Goal: Task Accomplishment & Management: Complete application form

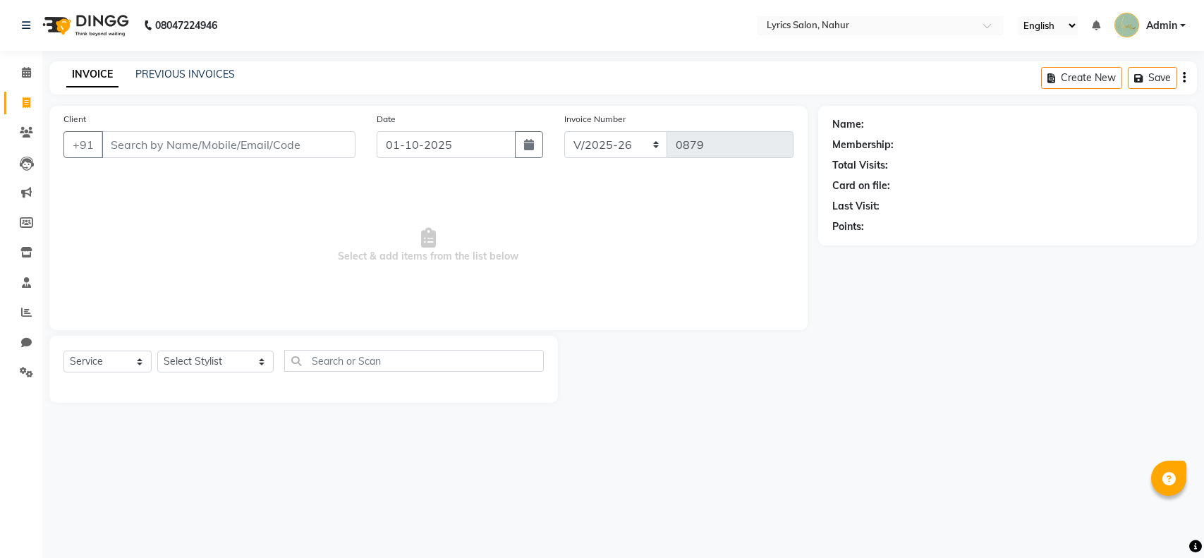
select select "8608"
select select "service"
click at [174, 85] on div "INVOICE PREVIOUS INVOICES Create New Save" at bounding box center [623, 77] width 1148 height 33
click at [174, 74] on link "PREVIOUS INVOICES" at bounding box center [184, 74] width 99 height 13
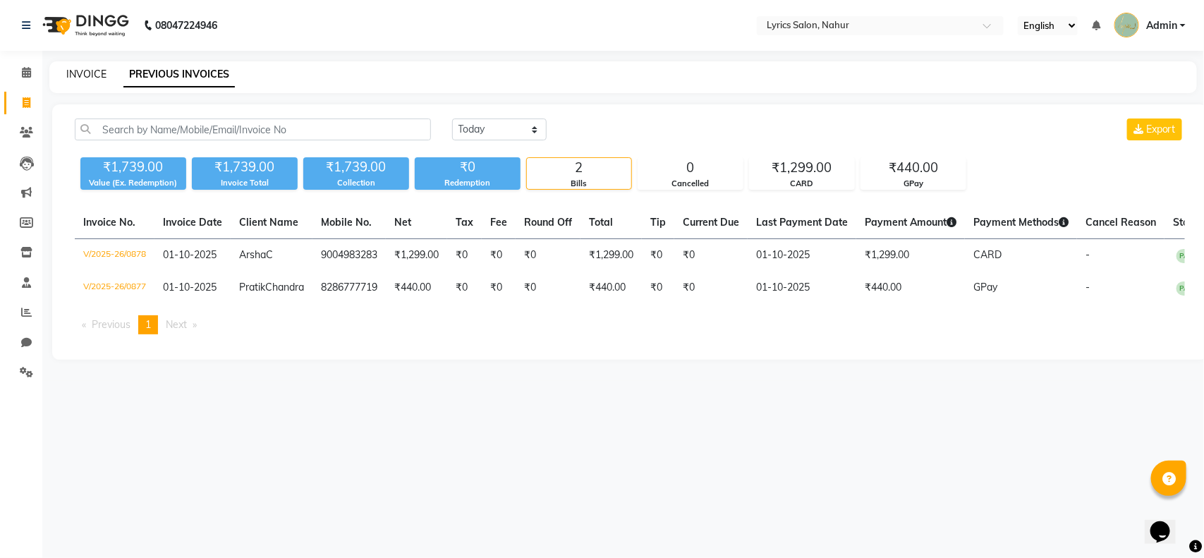
click at [94, 78] on link "INVOICE" at bounding box center [86, 74] width 40 height 13
select select "8608"
select select "service"
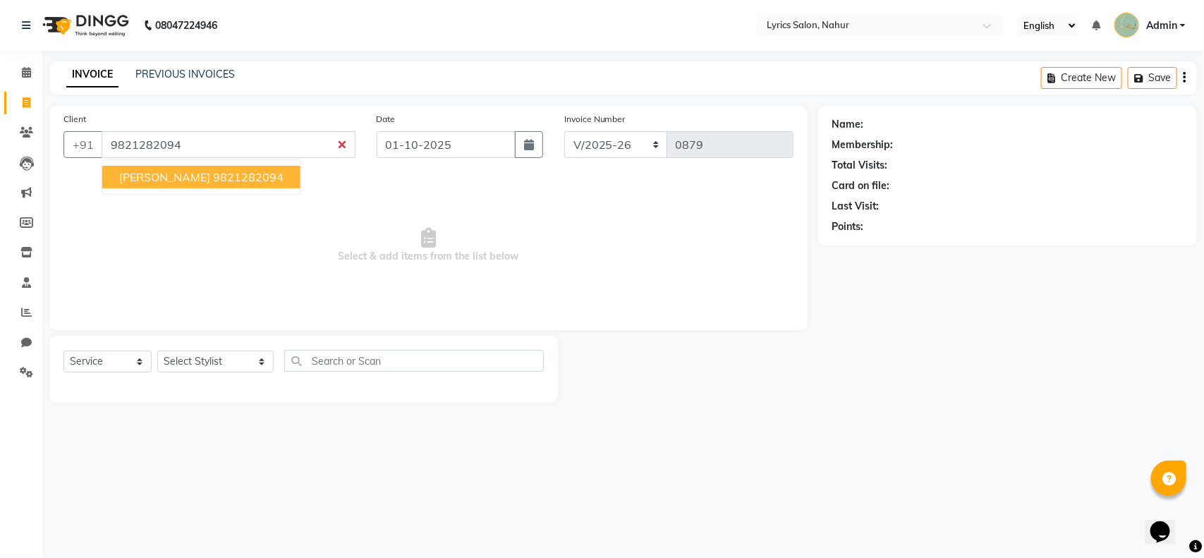
click at [248, 181] on ngb-highlight "9821282094" at bounding box center [248, 177] width 71 height 14
type input "9821282094"
select select "1: Object"
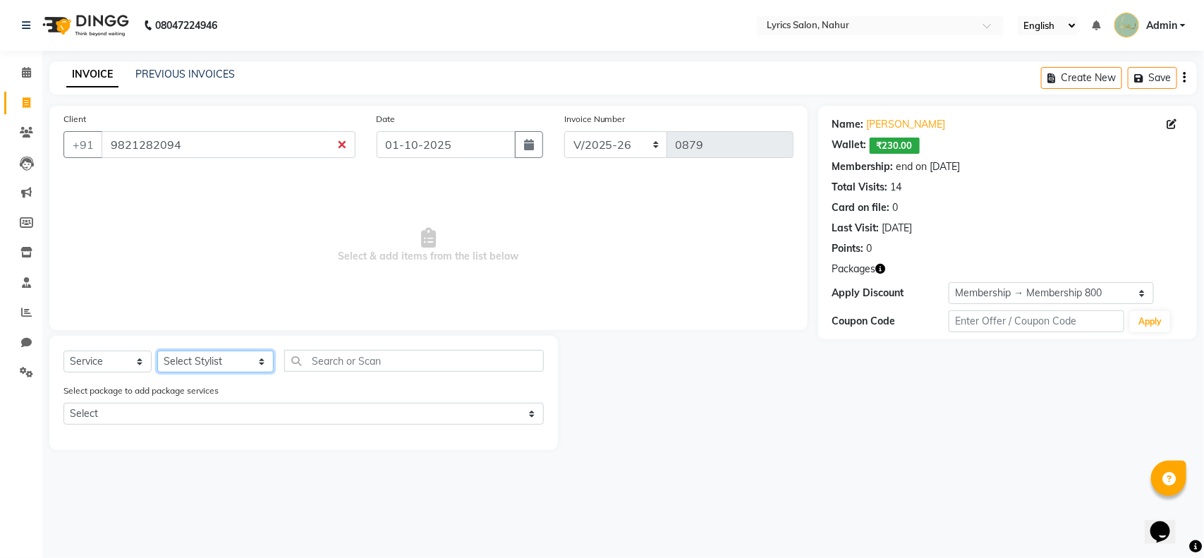
click at [189, 368] on select "Select Stylist [PERSON_NAME] [PERSON_NAME] [PERSON_NAME] KAJAL JATHE [PERSON_NA…" at bounding box center [215, 362] width 116 height 22
select select "85842"
click at [157, 351] on select "Select Stylist [PERSON_NAME] [PERSON_NAME] [PERSON_NAME] KAJAL JATHE [PERSON_NA…" at bounding box center [215, 362] width 116 height 22
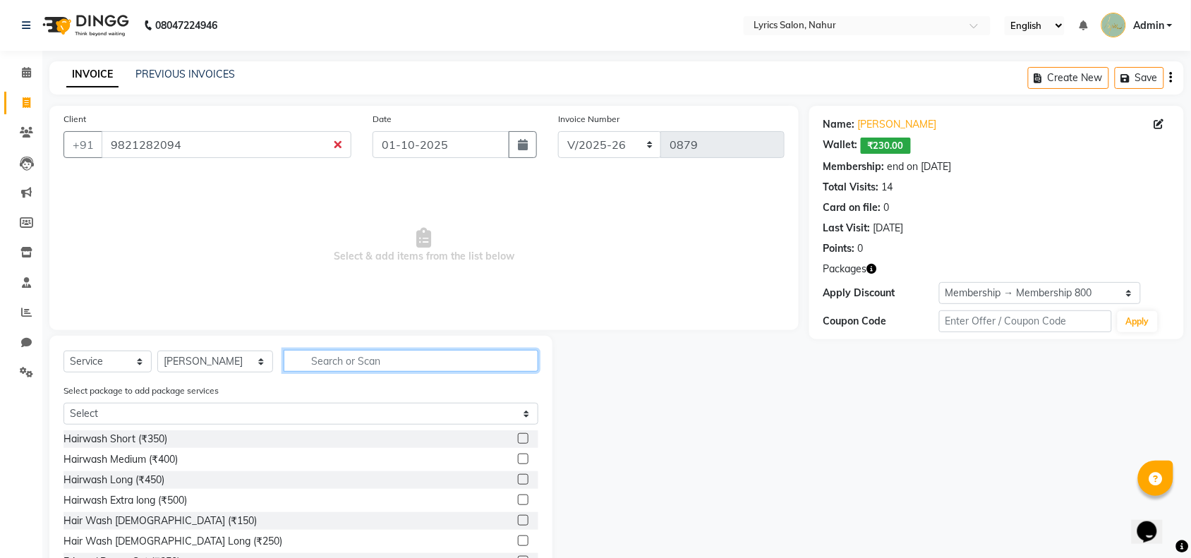
click at [294, 355] on input "text" at bounding box center [411, 361] width 255 height 22
paste input "Hairwash Medium"
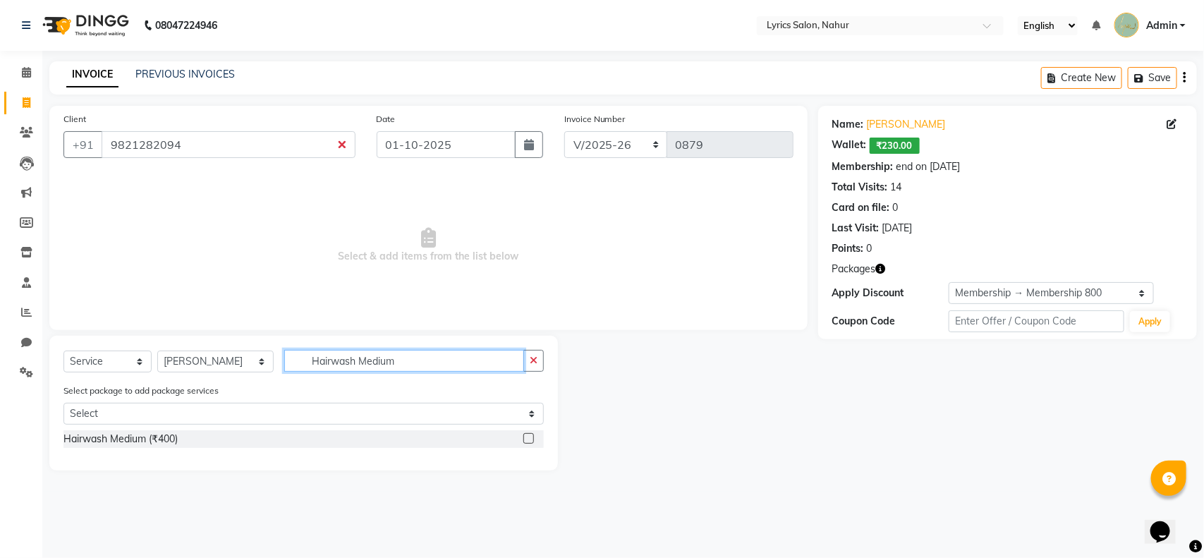
type input "Hairwash Medium"
click at [524, 438] on label at bounding box center [528, 438] width 11 height 11
click at [524, 438] on input "checkbox" at bounding box center [527, 439] width 9 height 9
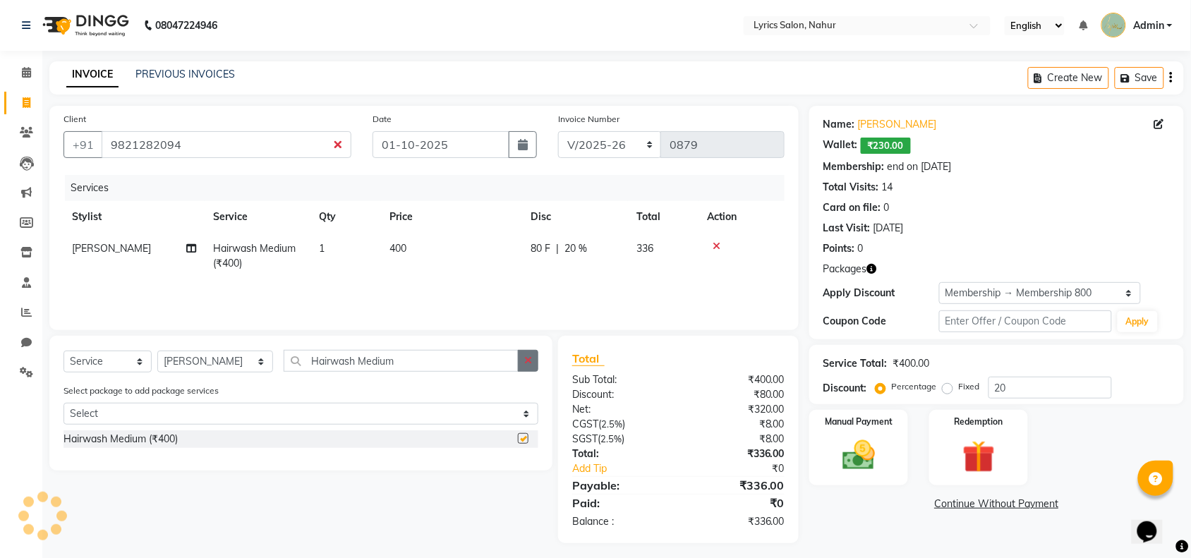
checkbox input "false"
click at [527, 361] on icon "button" at bounding box center [528, 361] width 8 height 10
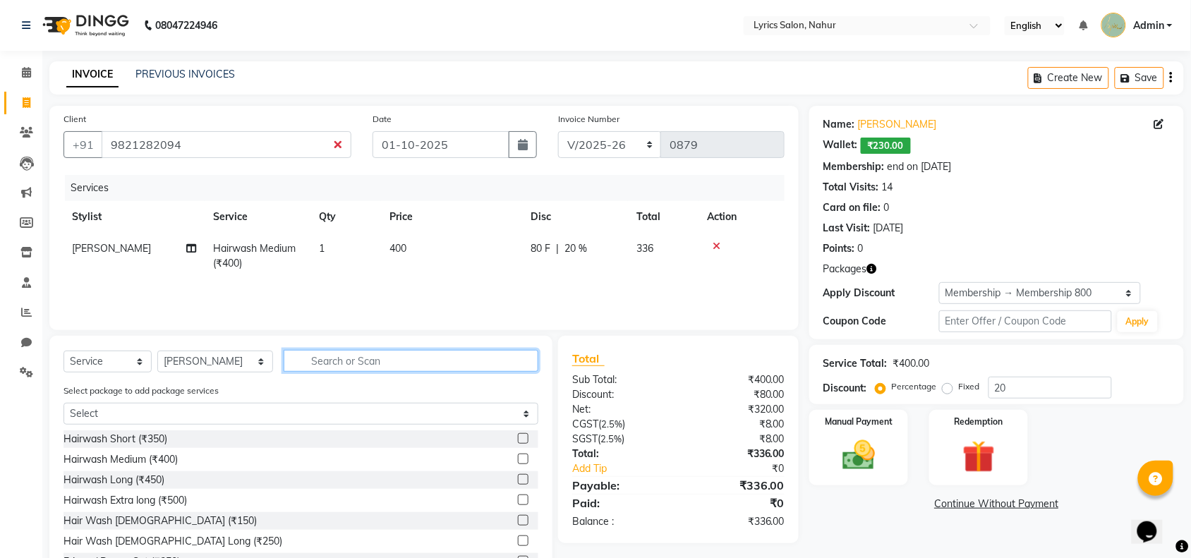
paste input "Blow Dry Short"
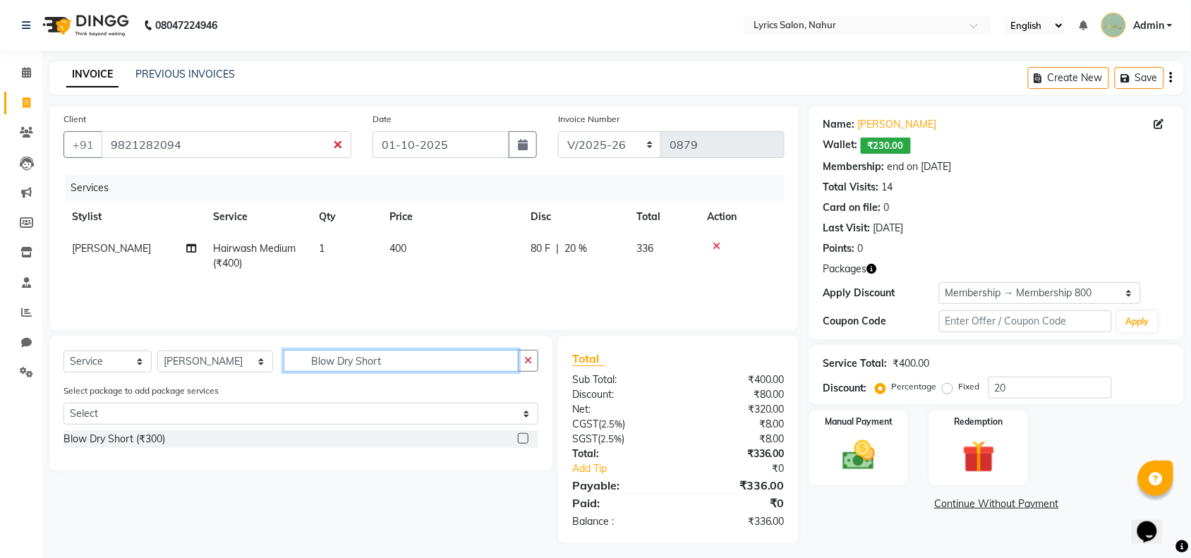
type input "Blow Dry Short"
click at [524, 441] on label at bounding box center [523, 438] width 11 height 11
click at [524, 441] on input "checkbox" at bounding box center [522, 439] width 9 height 9
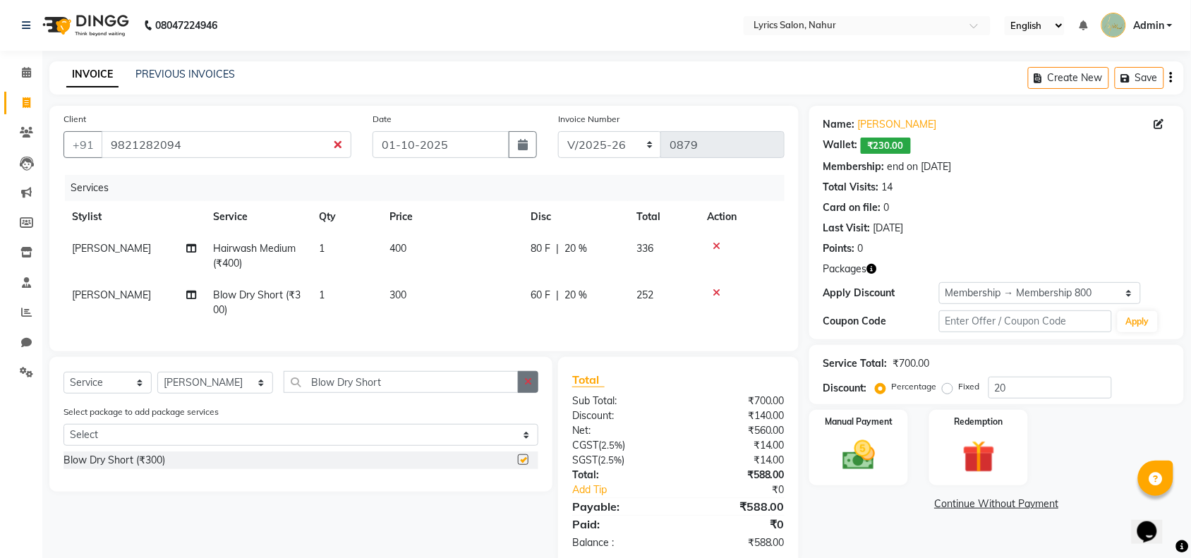
checkbox input "false"
click at [530, 387] on icon "button" at bounding box center [528, 382] width 8 height 10
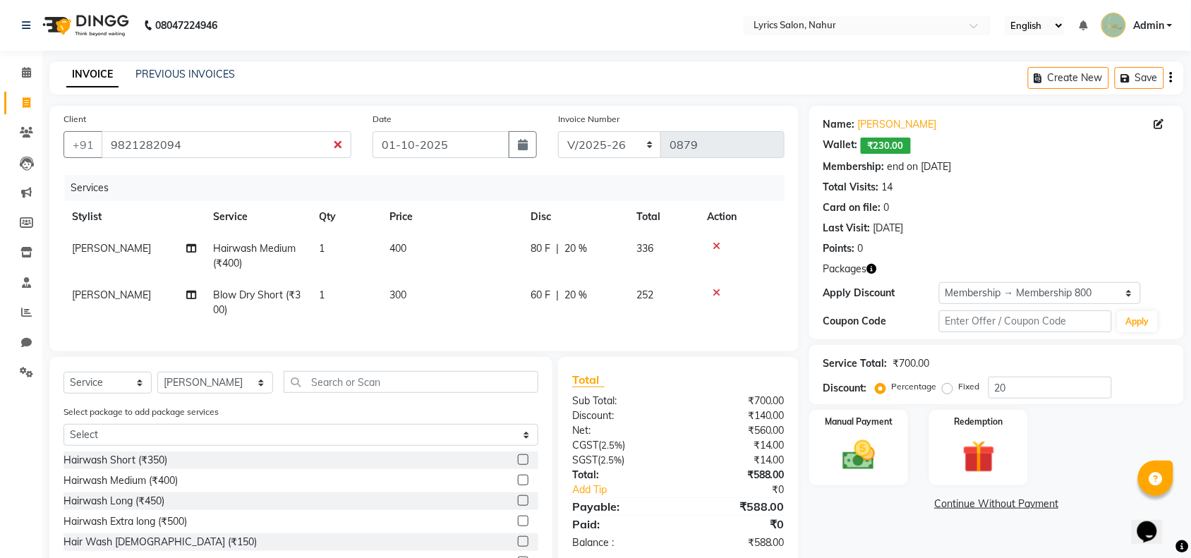
click at [1172, 78] on icon "button" at bounding box center [1171, 78] width 3 height 1
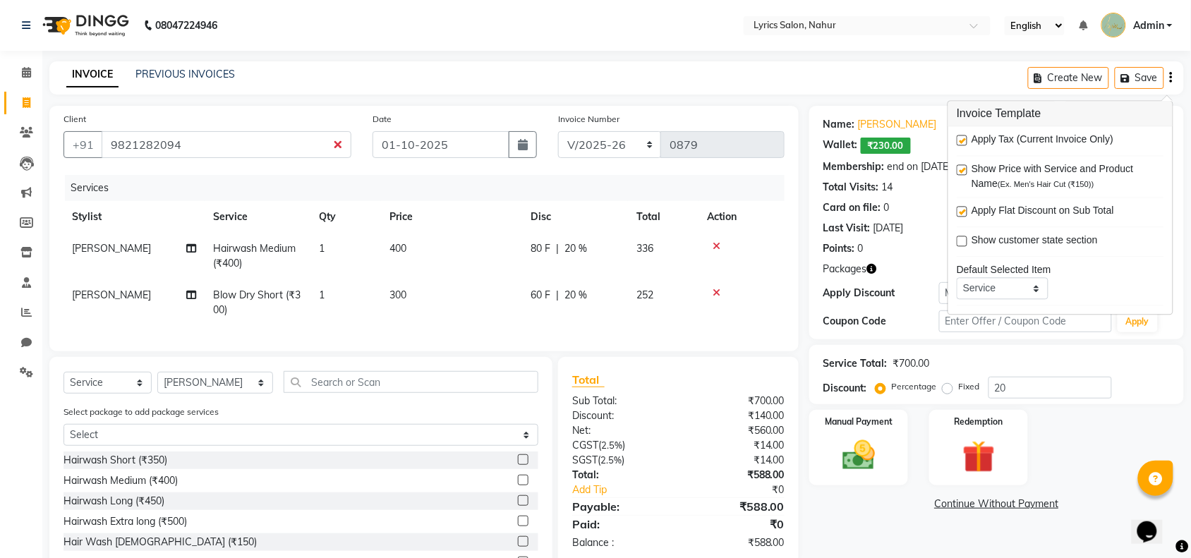
click at [963, 142] on label at bounding box center [962, 140] width 11 height 11
click at [963, 142] on input "checkbox" at bounding box center [961, 141] width 9 height 9
checkbox input "false"
click at [868, 449] on img at bounding box center [858, 455] width 55 height 39
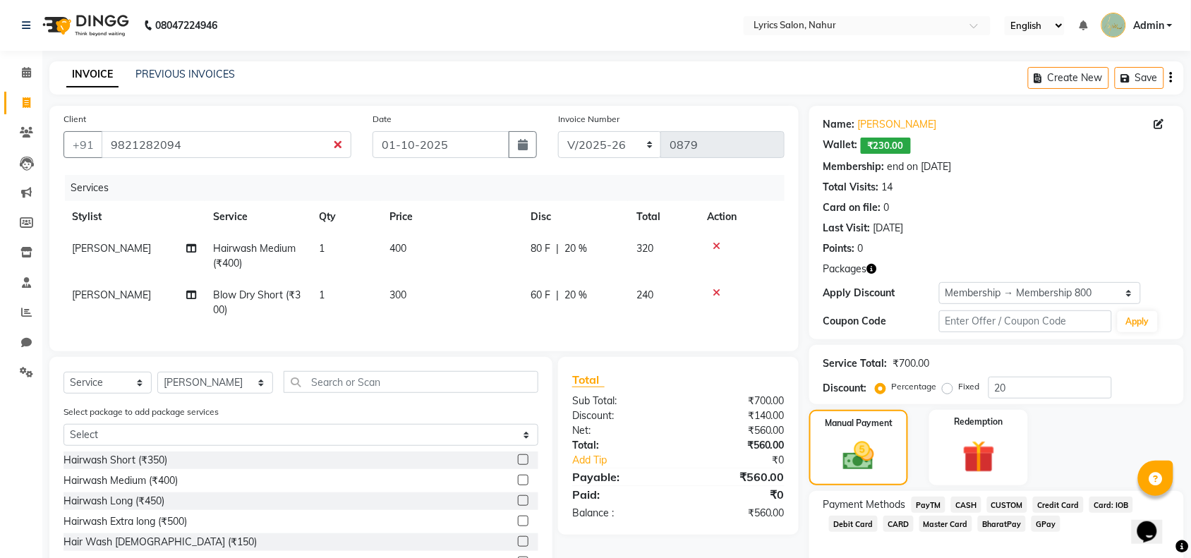
click at [964, 503] on span "CASH" at bounding box center [966, 505] width 30 height 16
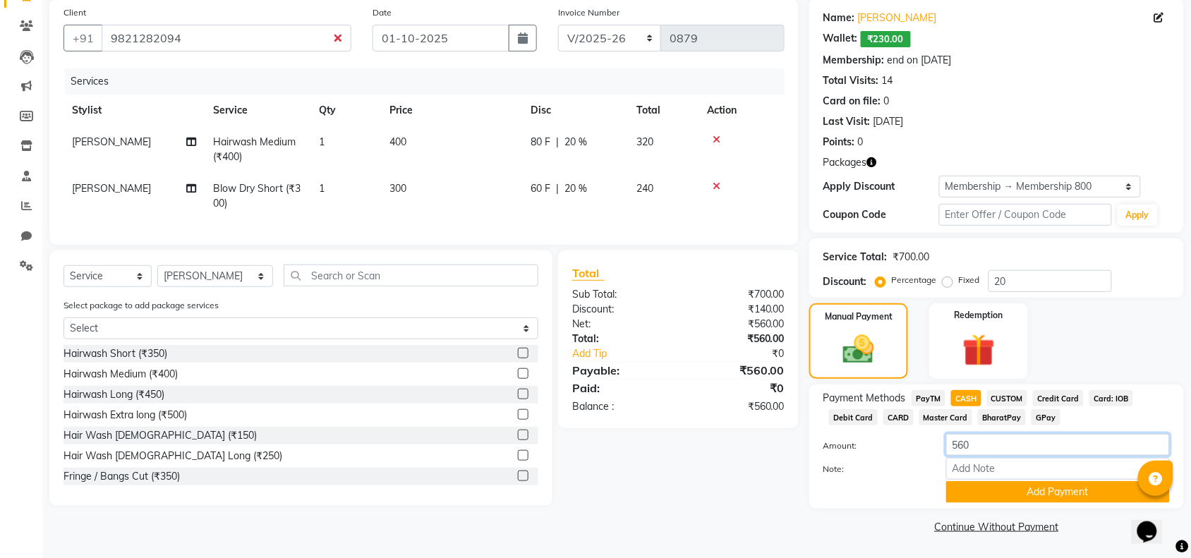
click at [974, 446] on input "560" at bounding box center [1058, 445] width 224 height 22
type input "550"
click at [880, 538] on main "INVOICE PREVIOUS INVOICES Create New Save Client [PHONE_NUMBER] Date [DATE] Inv…" at bounding box center [616, 257] width 1148 height 604
click at [961, 488] on button "Add Payment" at bounding box center [1058, 492] width 224 height 22
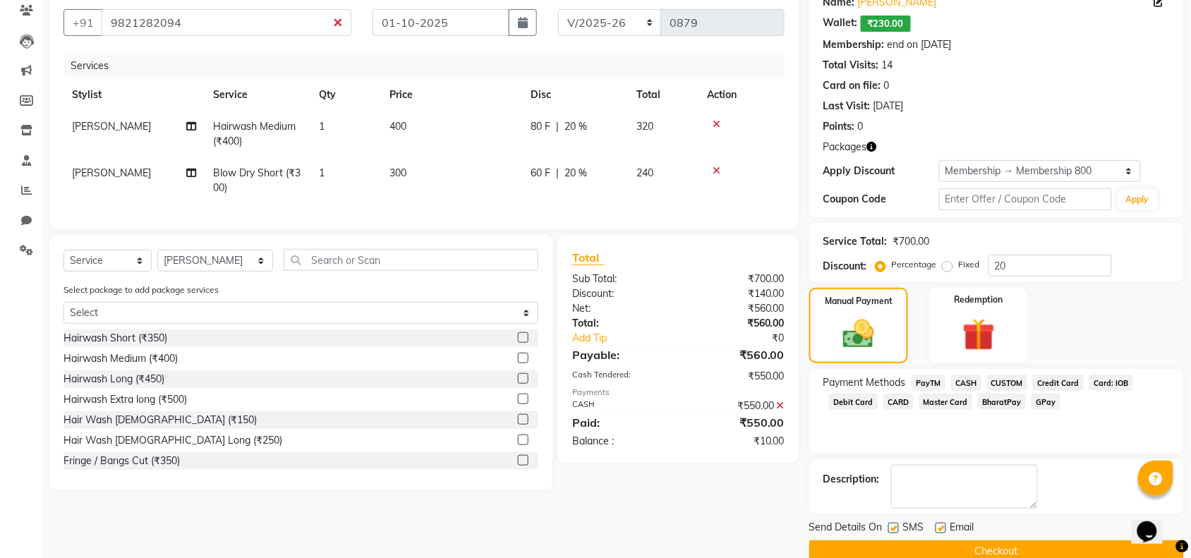
scroll to position [136, 0]
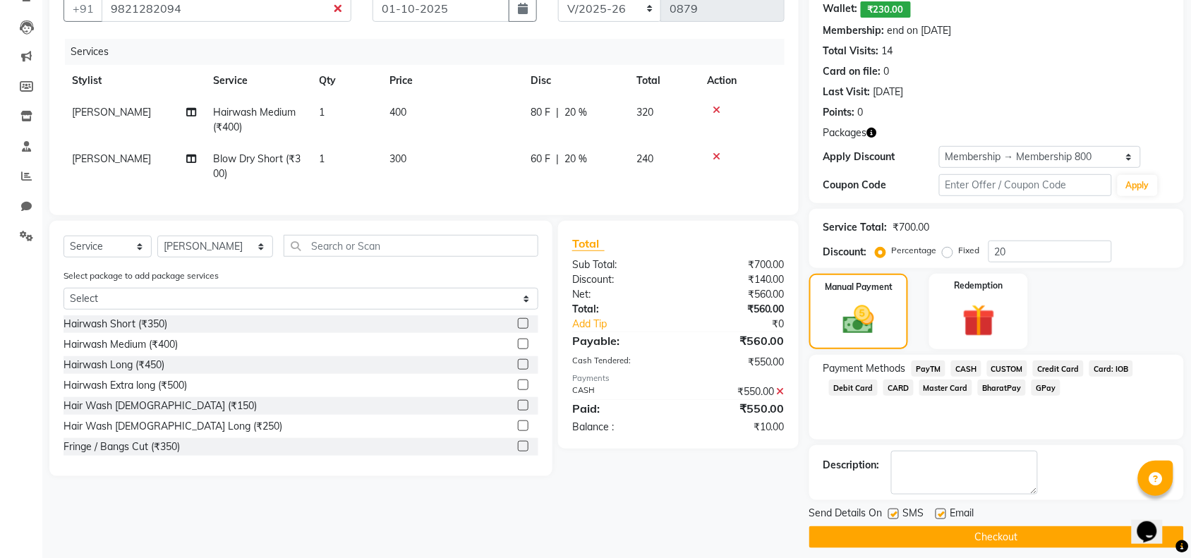
click at [779, 396] on icon at bounding box center [781, 392] width 8 height 10
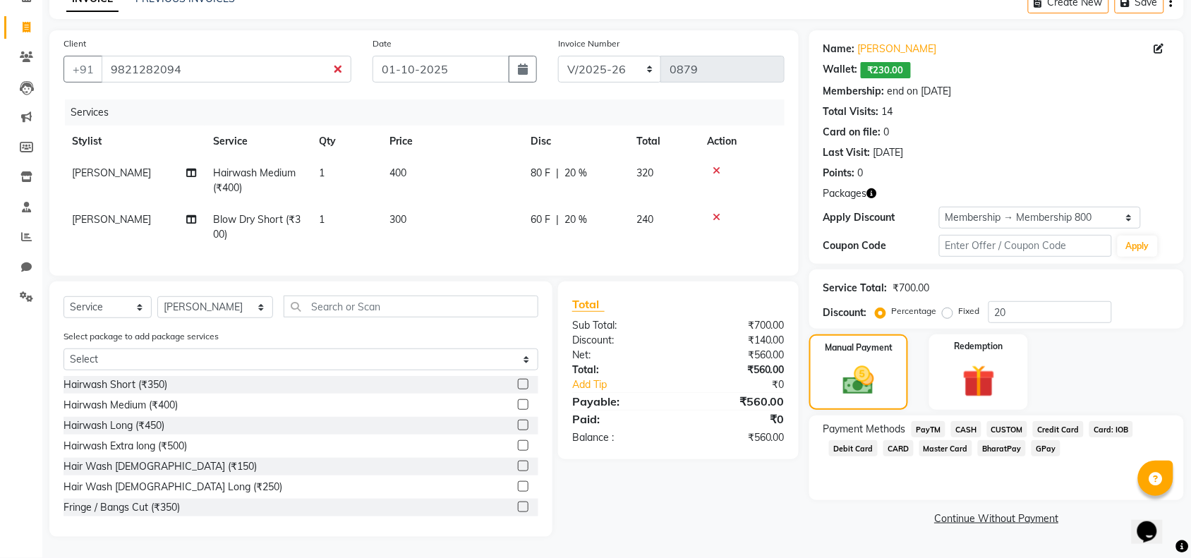
click at [971, 421] on span "CASH" at bounding box center [966, 429] width 30 height 16
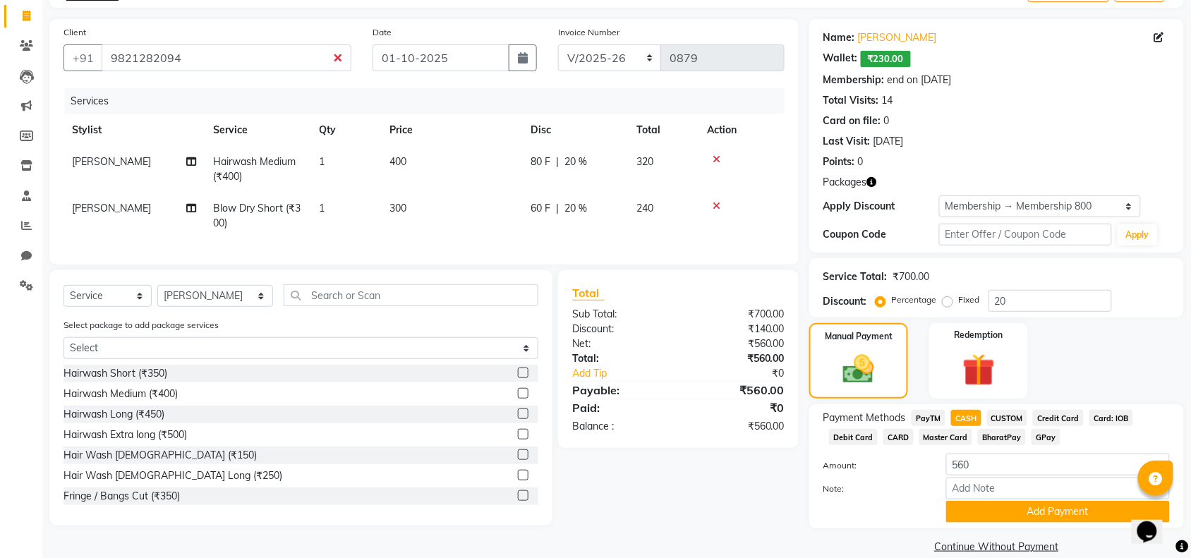
scroll to position [107, 0]
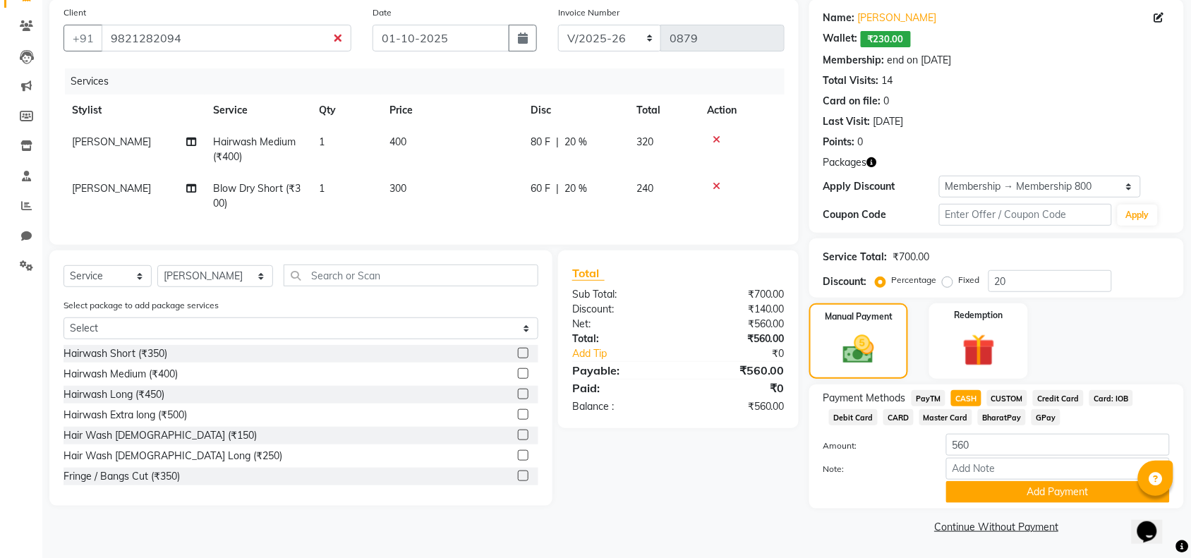
click at [959, 279] on label "Fixed" at bounding box center [969, 280] width 21 height 13
click at [946, 279] on input "Fixed" at bounding box center [950, 280] width 10 height 10
radio input "true"
click at [1031, 283] on input "20" at bounding box center [1049, 281] width 123 height 22
type input "2"
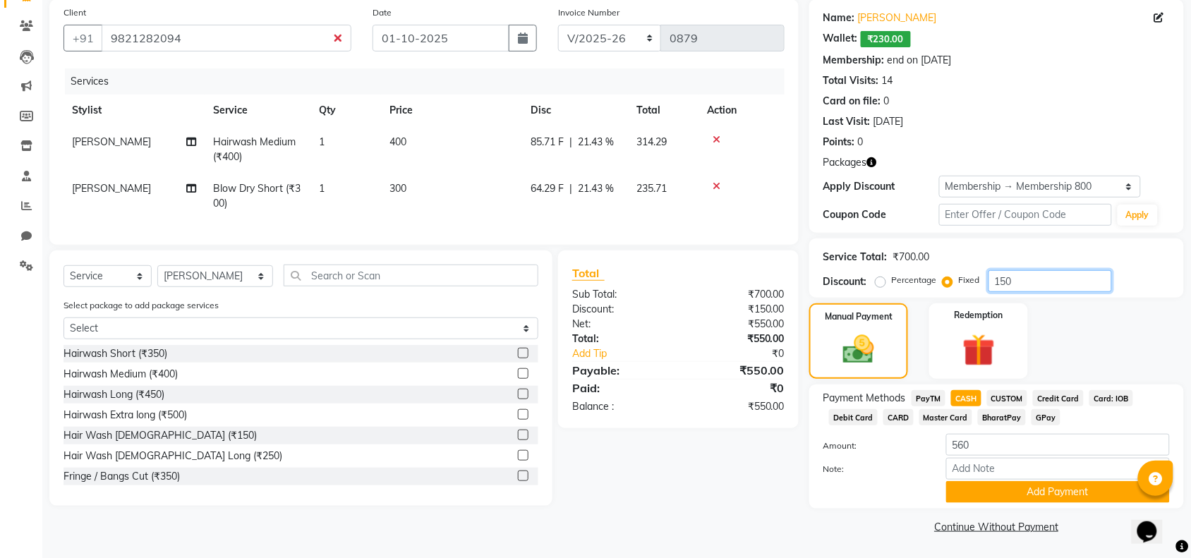
type input "150"
click at [871, 506] on div "Payment Methods PayTM CASH CUSTOM Credit Card Card: IOB Debit Card CARD Master …" at bounding box center [996, 446] width 375 height 124
click at [980, 445] on input "560" at bounding box center [1058, 445] width 224 height 22
type input "5"
drag, startPoint x: 876, startPoint y: 516, endPoint x: 963, endPoint y: 483, distance: 92.6
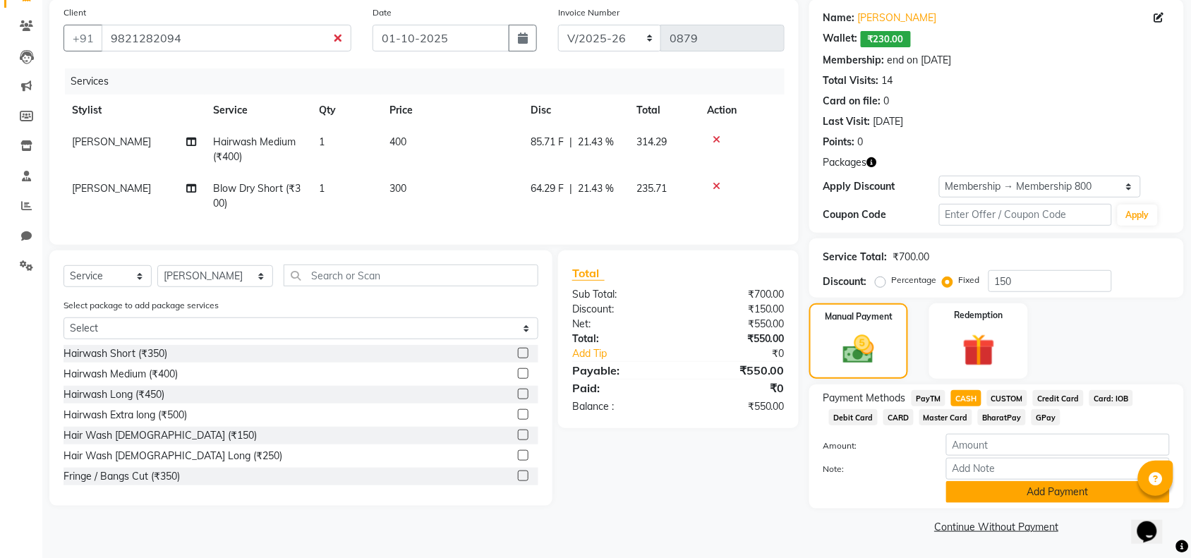
click at [963, 483] on div "Name: [PERSON_NAME] Wallet: ₹230.00 Membership: end on [DATE] Total Visits: 14 …" at bounding box center [1001, 268] width 385 height 538
click at [963, 483] on button "Add Payment" at bounding box center [1058, 492] width 224 height 22
click at [968, 443] on input "number" at bounding box center [1058, 445] width 224 height 22
type input "550"
click at [985, 499] on button "Add Payment" at bounding box center [1058, 492] width 224 height 22
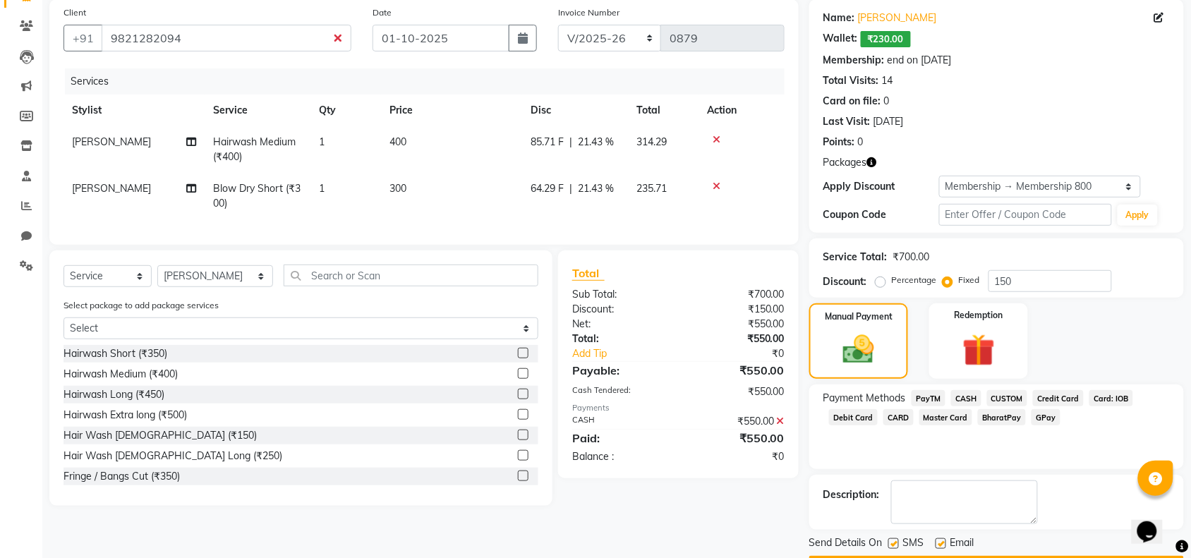
scroll to position [148, 0]
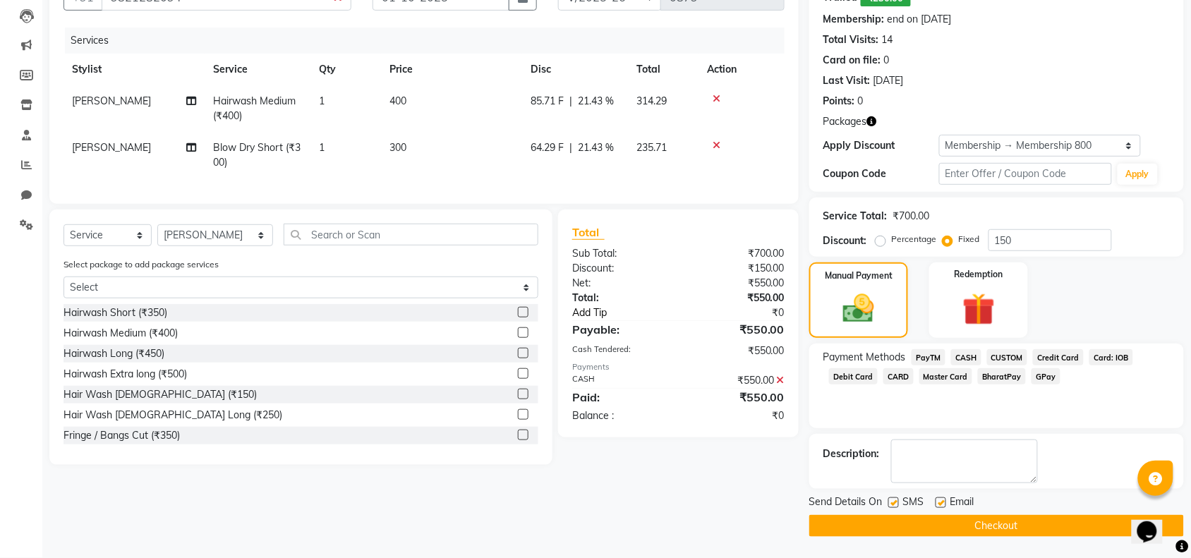
click at [595, 320] on link "Add Tip" at bounding box center [629, 312] width 136 height 15
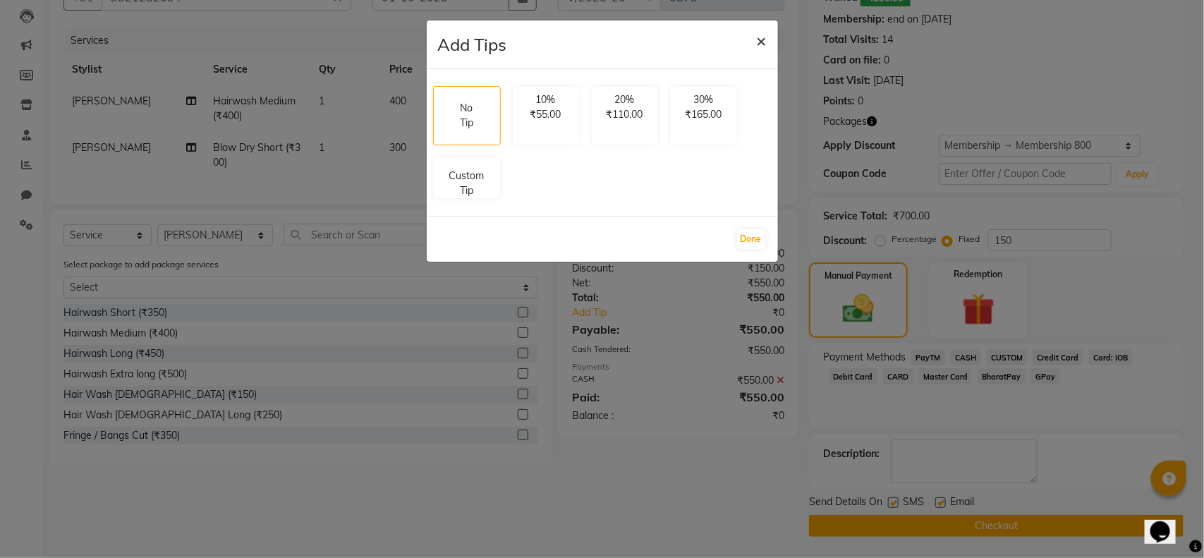
click at [763, 44] on span "×" at bounding box center [762, 40] width 10 height 21
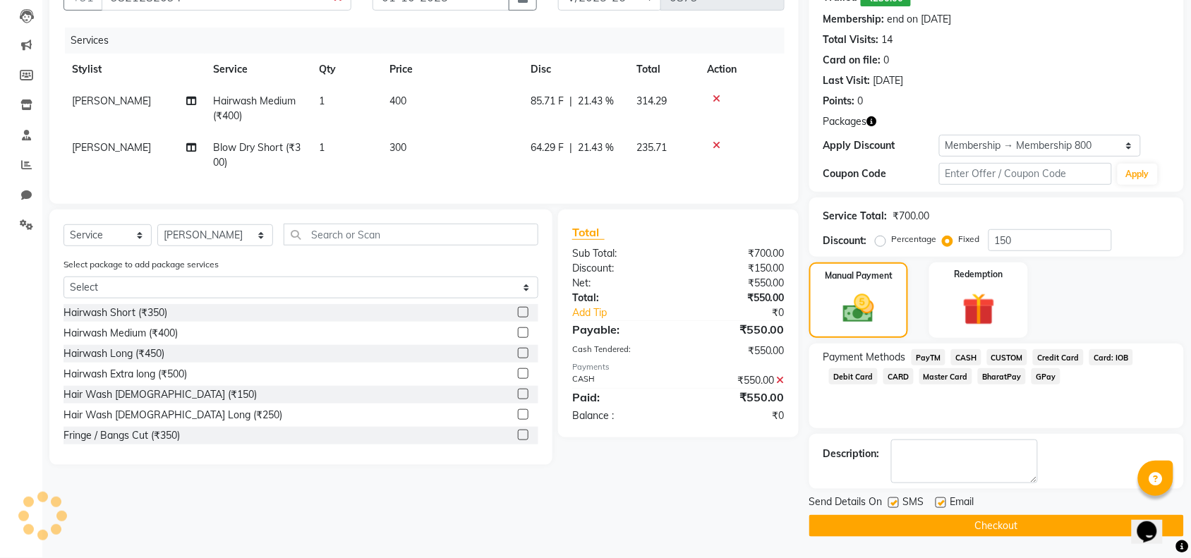
click at [868, 527] on button "Checkout" at bounding box center [996, 526] width 375 height 22
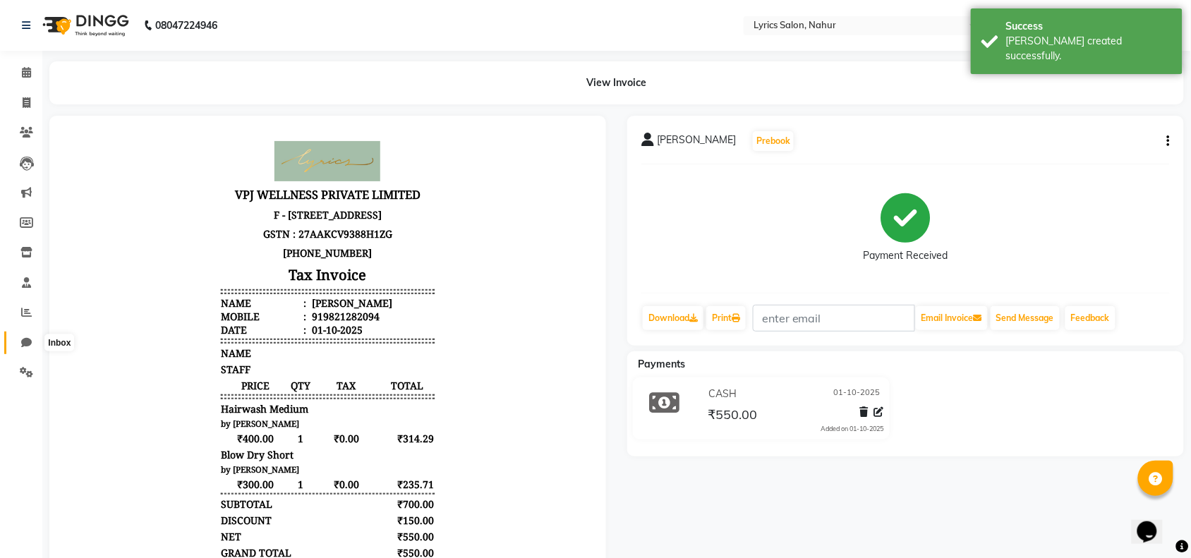
click at [19, 346] on span at bounding box center [26, 343] width 25 height 16
select select "100"
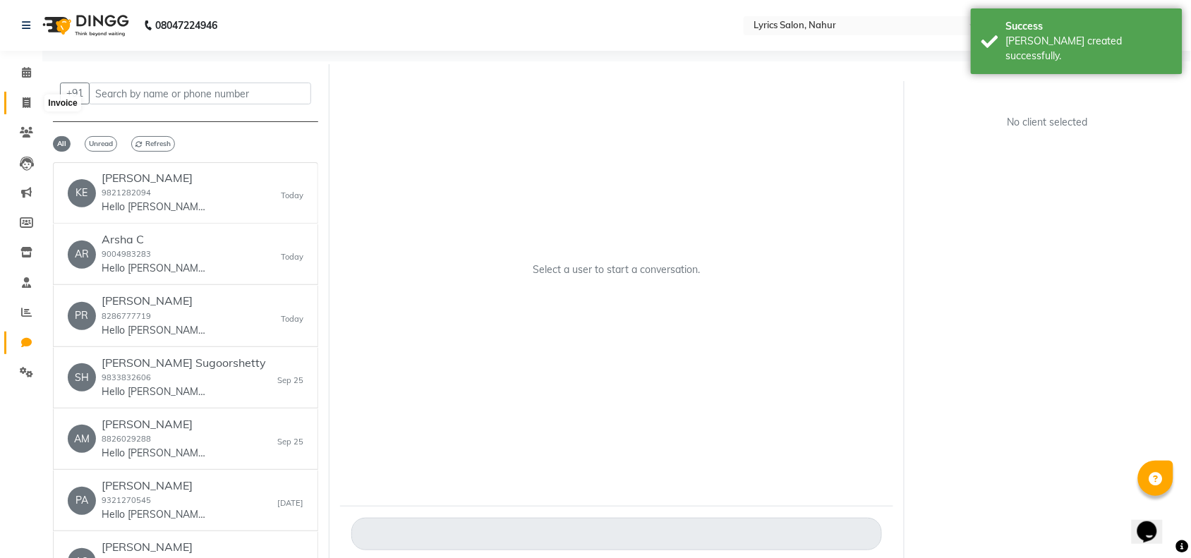
click at [25, 97] on icon at bounding box center [27, 102] width 8 height 11
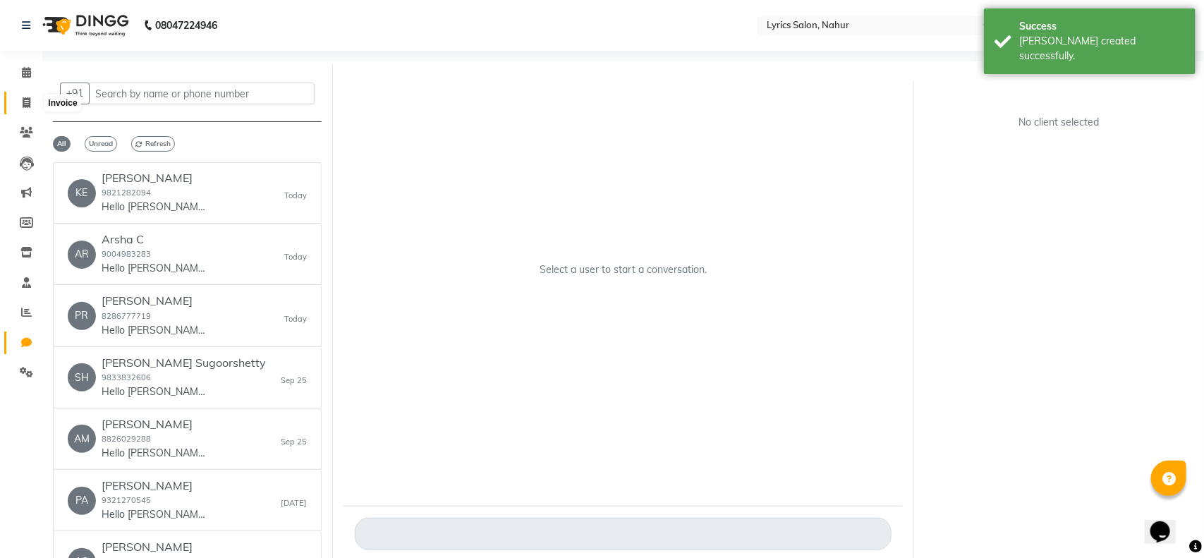
select select "service"
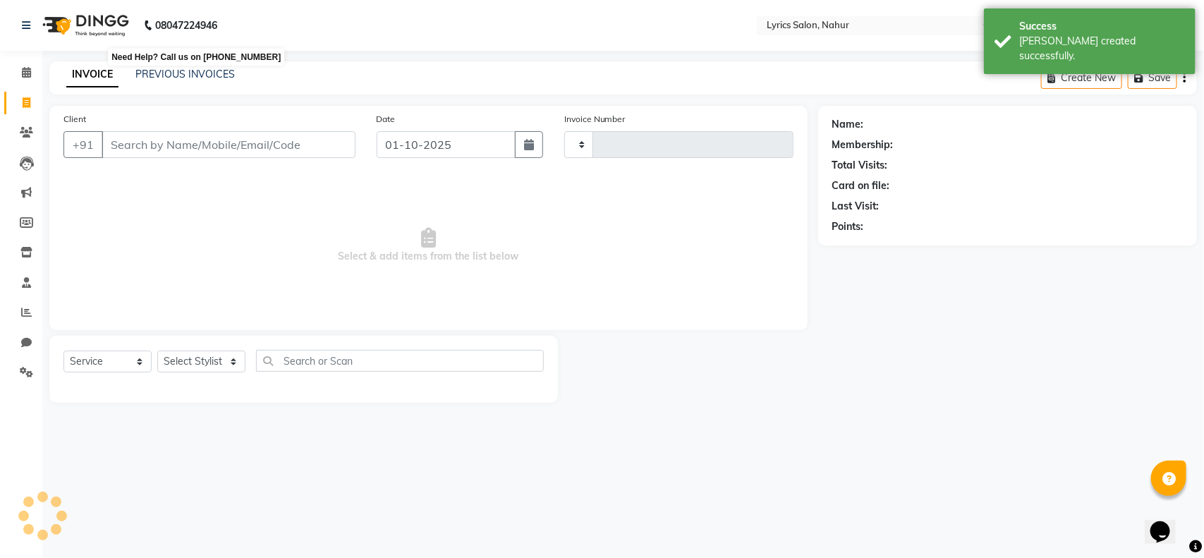
type input "0880"
select select "8608"
